Goal: Find contact information: Obtain details needed to contact an individual or organization

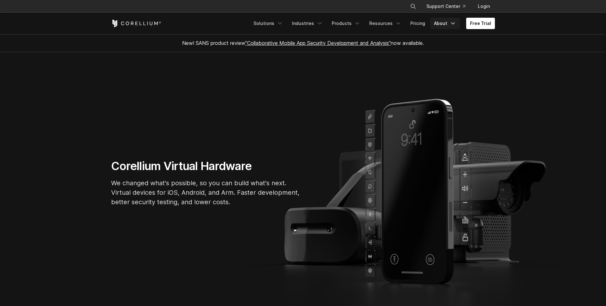
click at [443, 26] on link "About" at bounding box center [445, 23] width 30 height 11
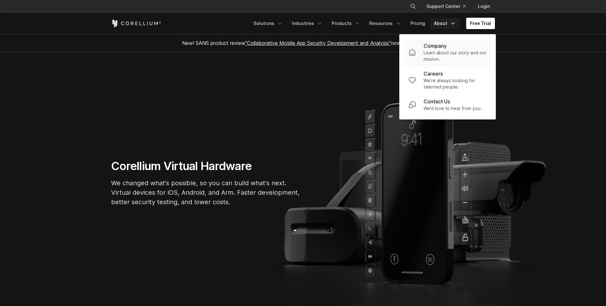
click at [447, 45] on p "Company" at bounding box center [435, 46] width 23 height 8
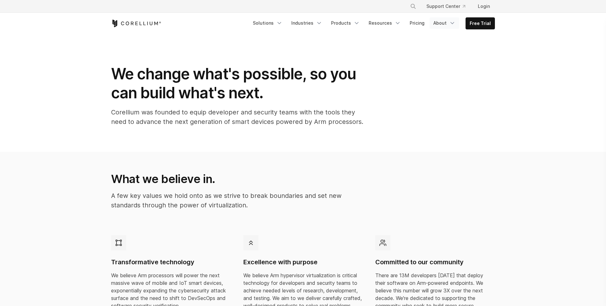
click at [441, 28] on link "About" at bounding box center [445, 22] width 30 height 11
click at [457, 110] on p "We’d love to hear from you." at bounding box center [452, 108] width 58 height 6
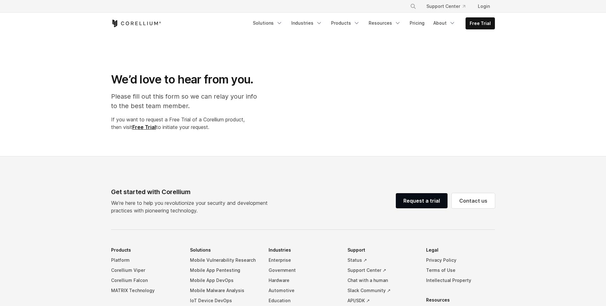
select select "**"
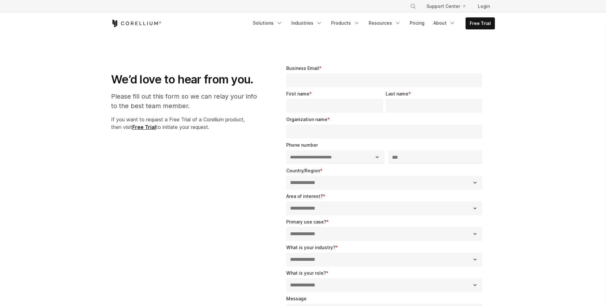
scroll to position [6, 0]
